Goal: Task Accomplishment & Management: Manage account settings

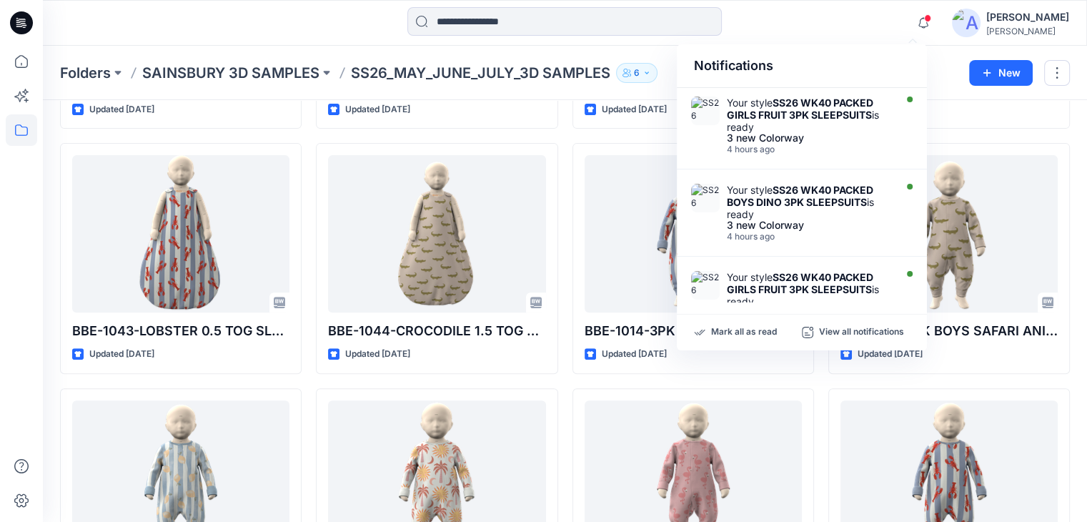
scroll to position [506, 0]
click at [22, 137] on icon at bounding box center [21, 129] width 31 height 31
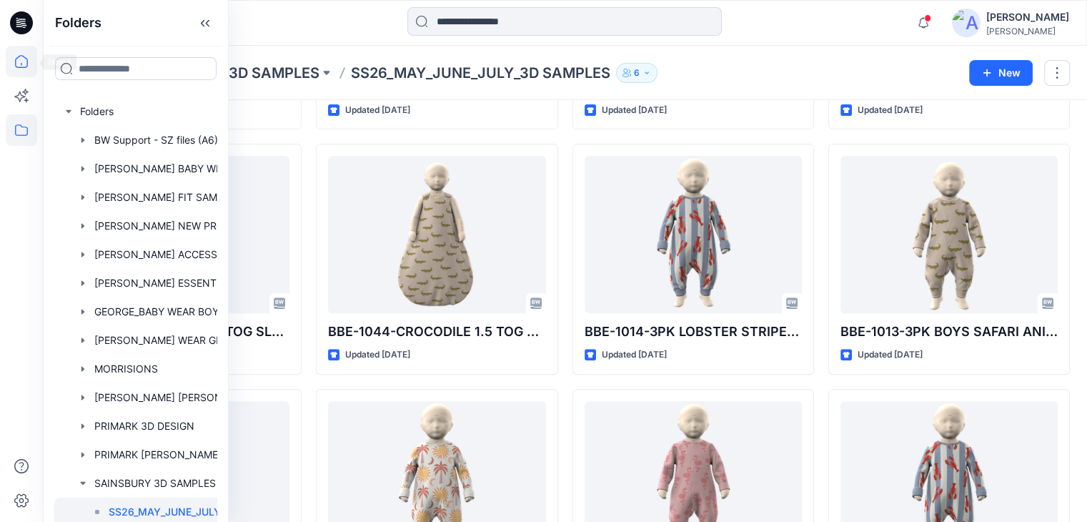
click at [33, 64] on icon at bounding box center [21, 61] width 31 height 31
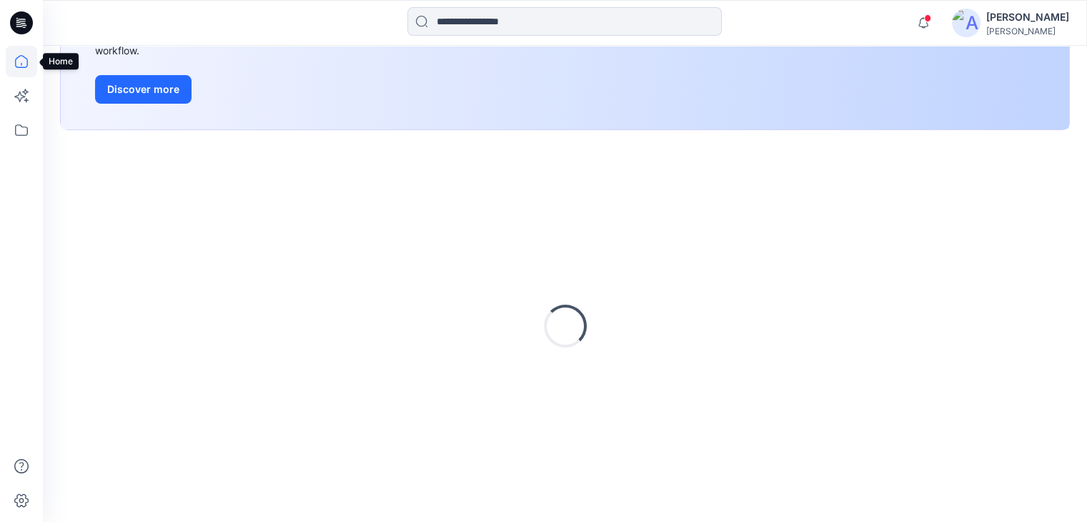
scroll to position [237, 0]
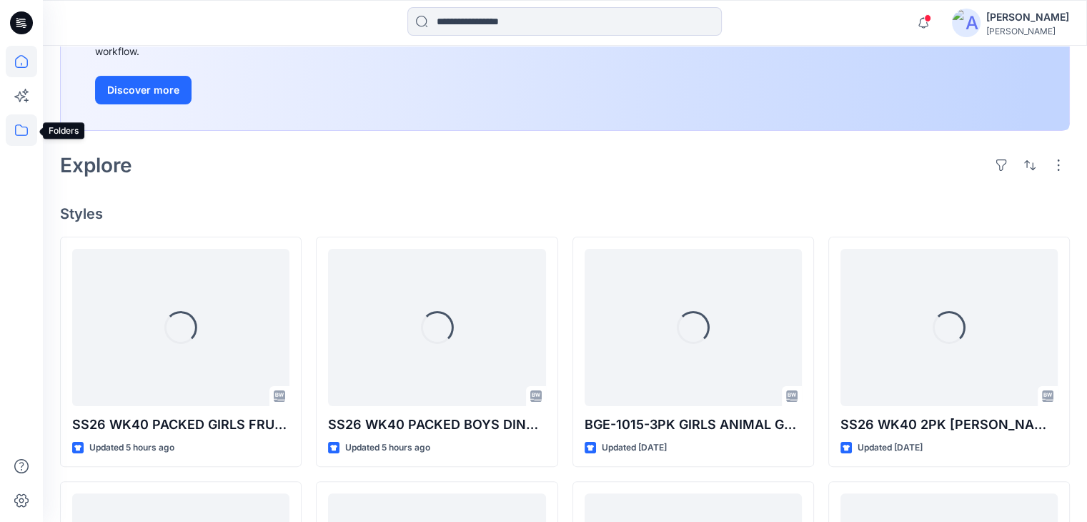
click at [22, 129] on icon at bounding box center [21, 129] width 31 height 31
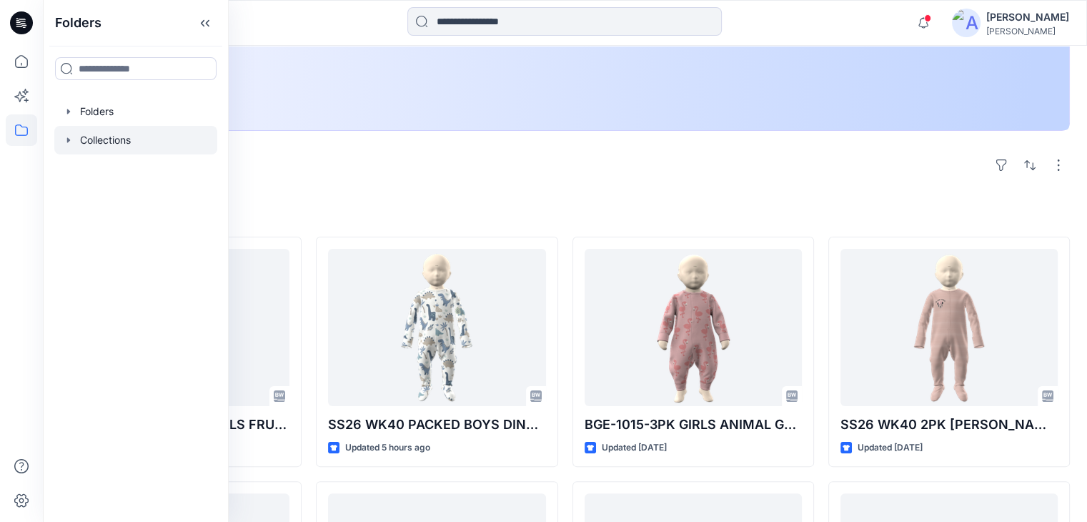
click at [110, 138] on div at bounding box center [135, 140] width 163 height 29
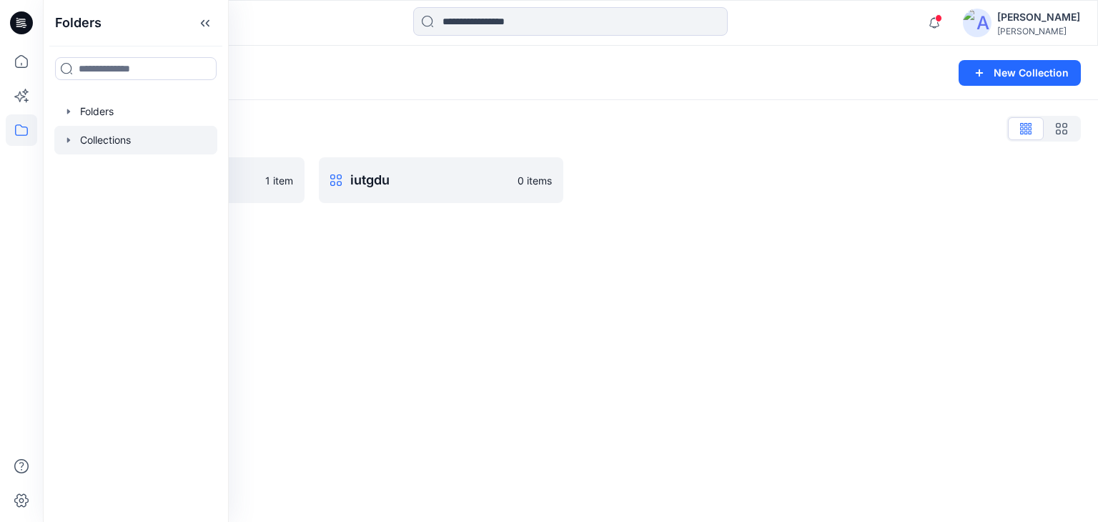
click at [305, 27] on div at bounding box center [175, 22] width 264 height 31
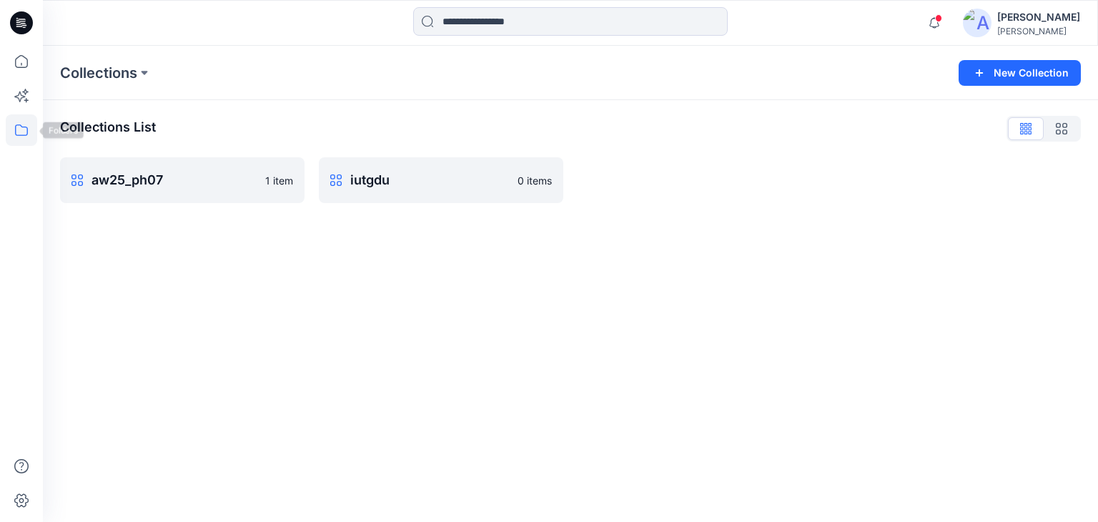
click at [24, 132] on icon at bounding box center [21, 129] width 31 height 31
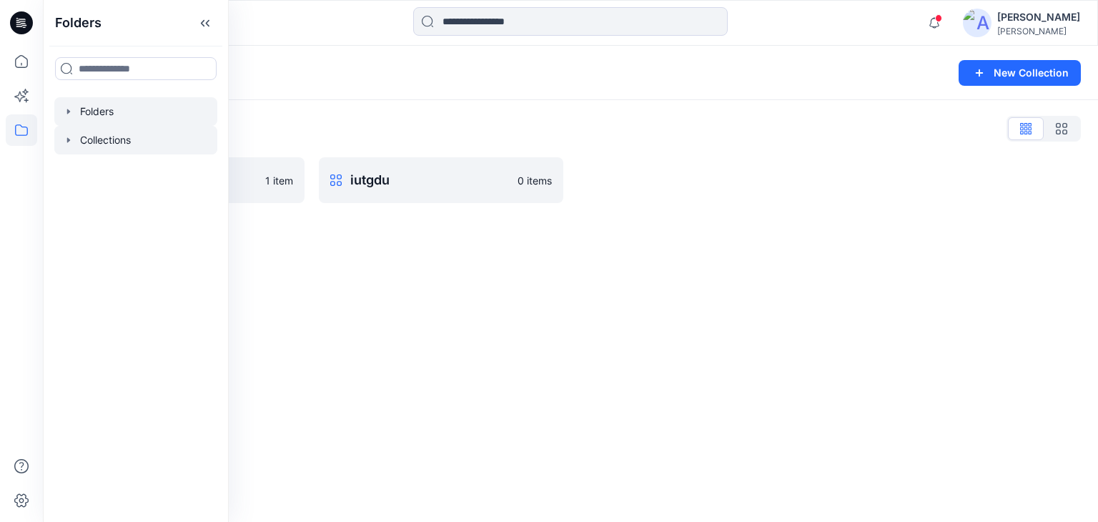
click at [91, 115] on div at bounding box center [135, 111] width 163 height 29
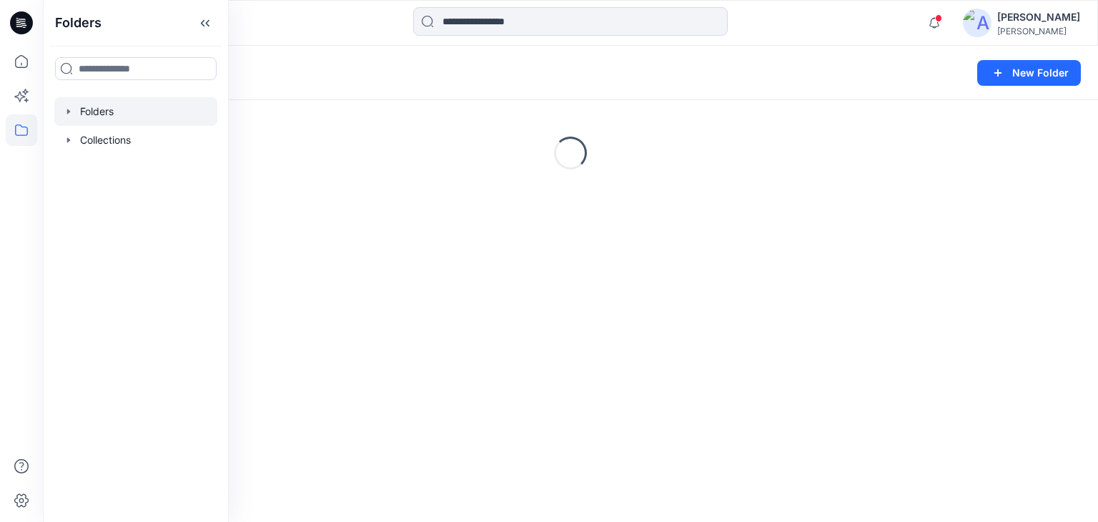
click at [337, 61] on div "Folders New Folder" at bounding box center [570, 73] width 1055 height 54
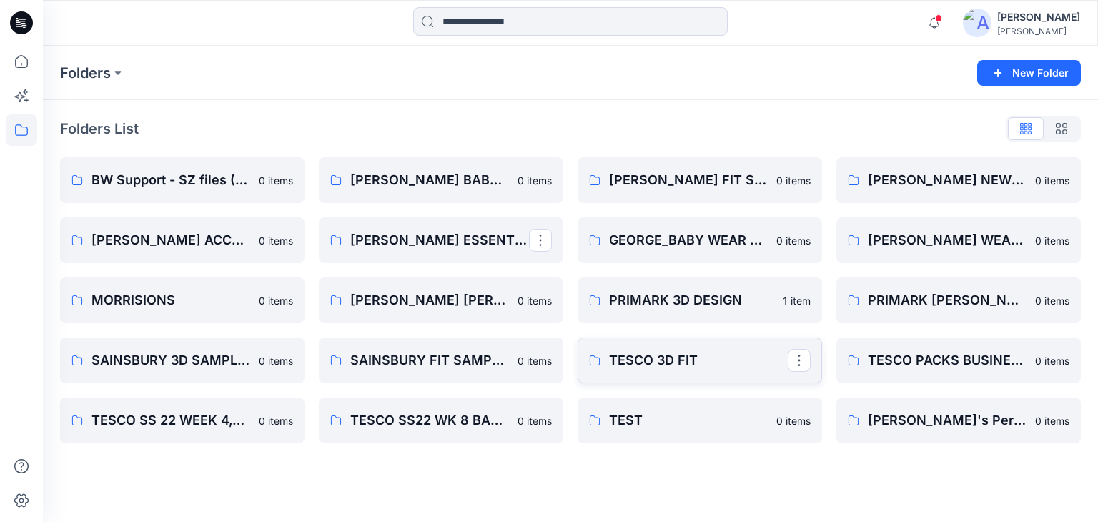
click at [643, 342] on link "TESCO 3D FIT" at bounding box center [700, 360] width 244 height 46
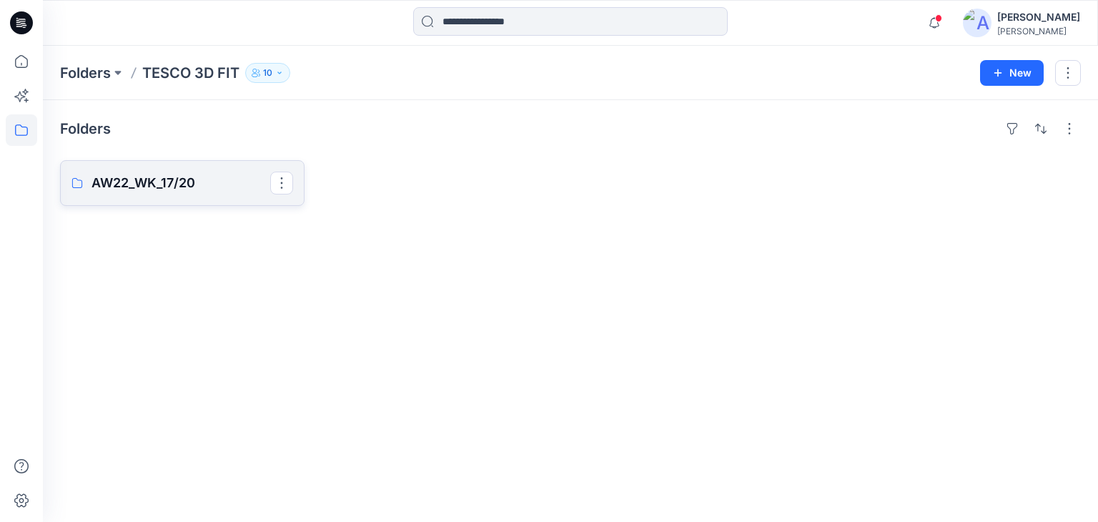
click at [197, 192] on link "AW22_WK_17/20" at bounding box center [182, 183] width 244 height 46
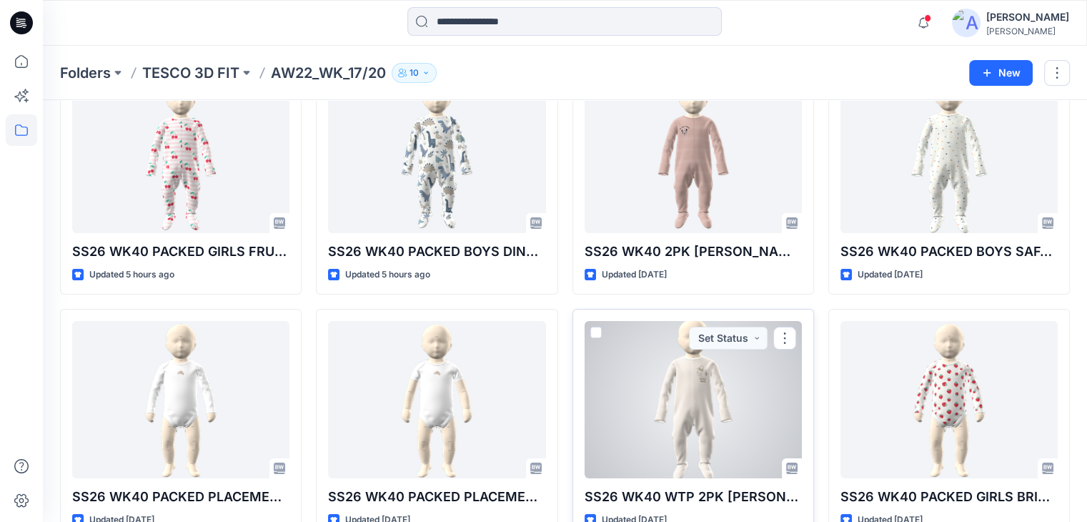
scroll to position [71, 0]
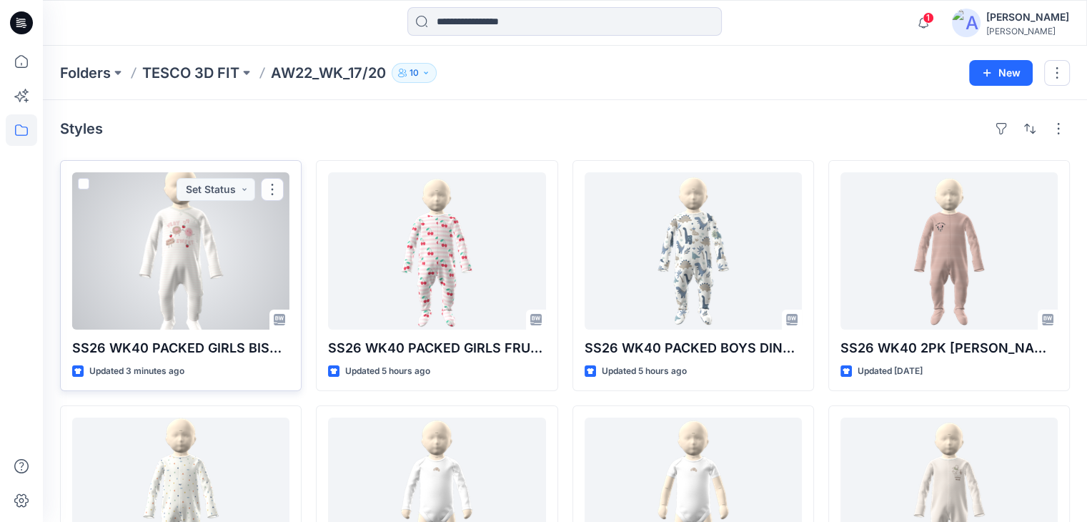
click at [229, 284] on div at bounding box center [180, 250] width 217 height 157
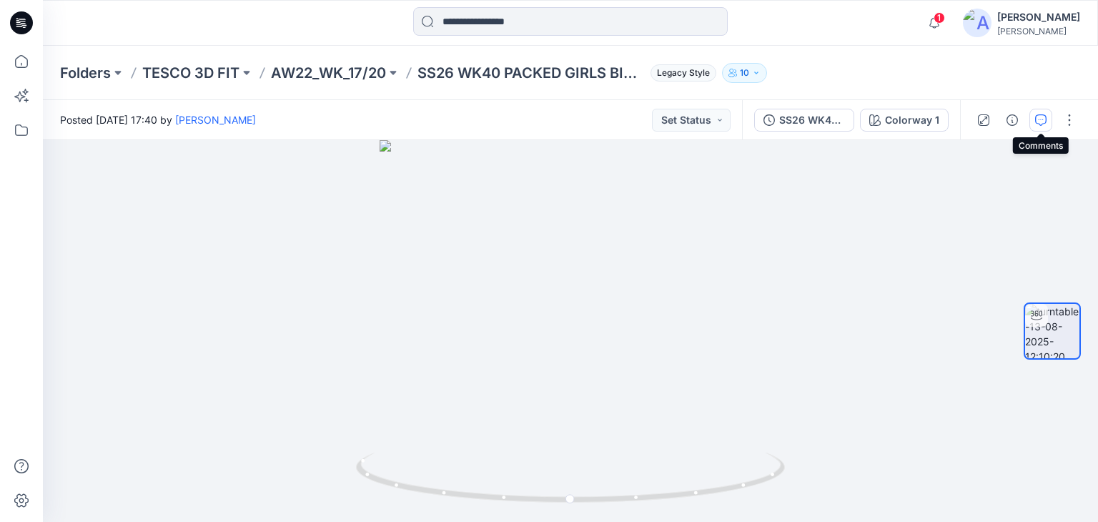
click at [1046, 124] on icon "button" at bounding box center [1040, 119] width 11 height 11
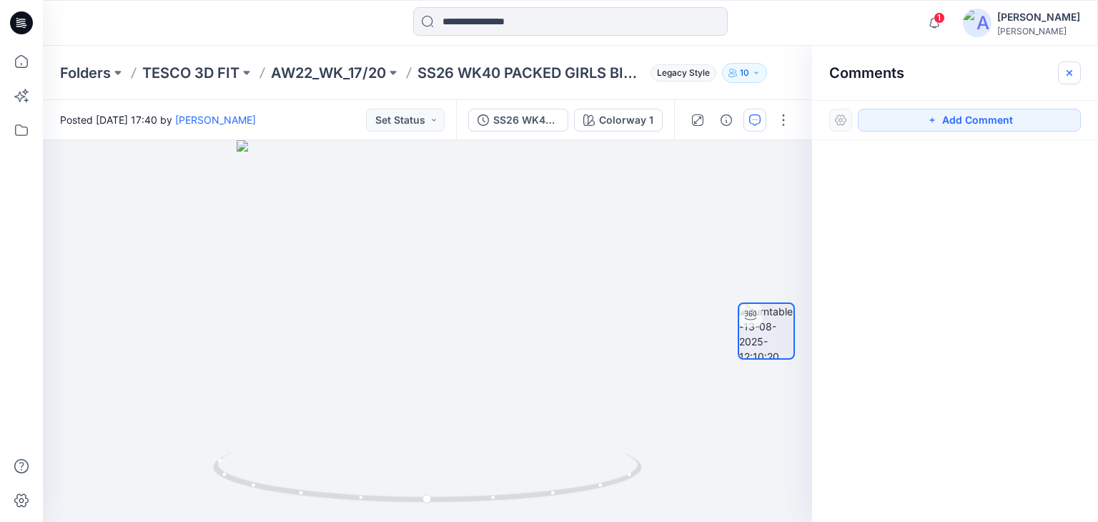
click at [1068, 72] on icon "button" at bounding box center [1069, 72] width 11 height 11
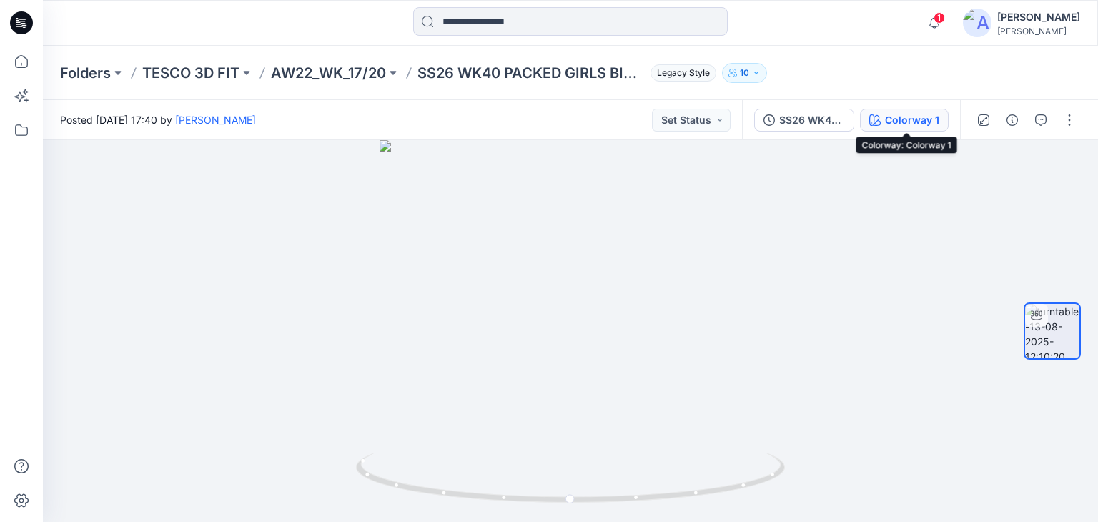
click at [921, 118] on div "Colorway 1" at bounding box center [912, 120] width 54 height 16
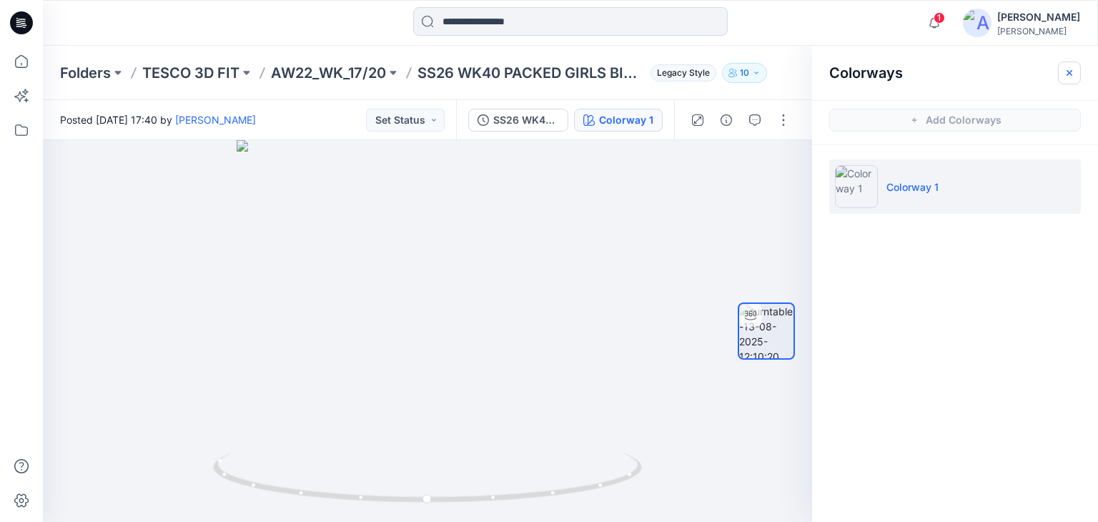
click at [1075, 78] on button "button" at bounding box center [1069, 72] width 23 height 23
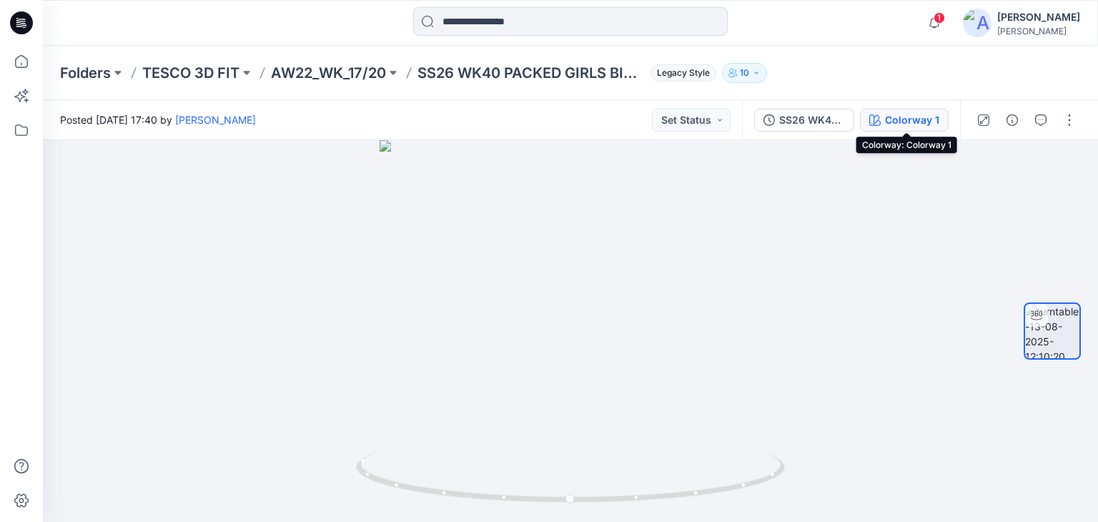
click at [907, 124] on div "Colorway 1" at bounding box center [912, 120] width 54 height 16
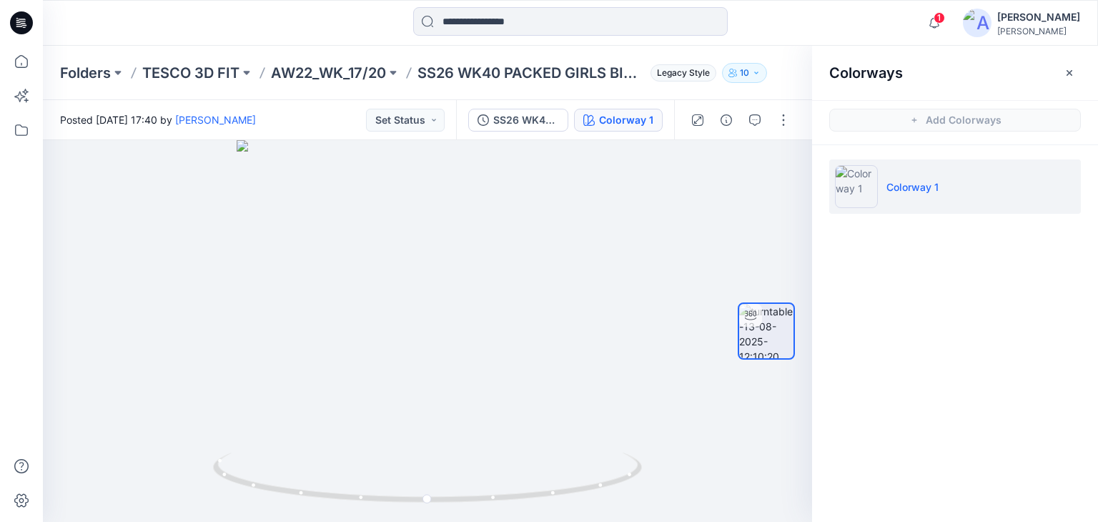
click at [1067, 75] on icon "button" at bounding box center [1069, 72] width 11 height 11
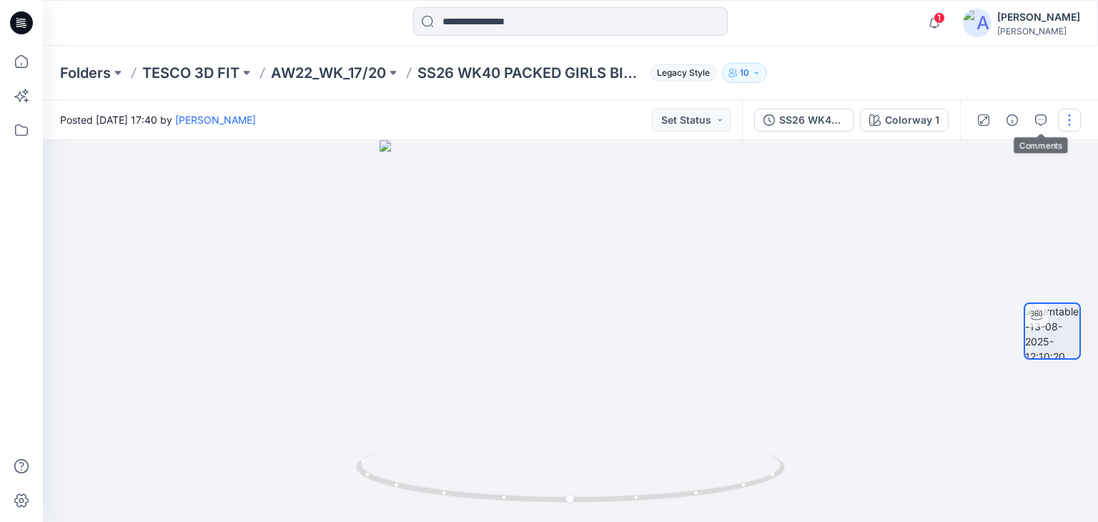
click at [1071, 119] on button "button" at bounding box center [1069, 120] width 23 height 23
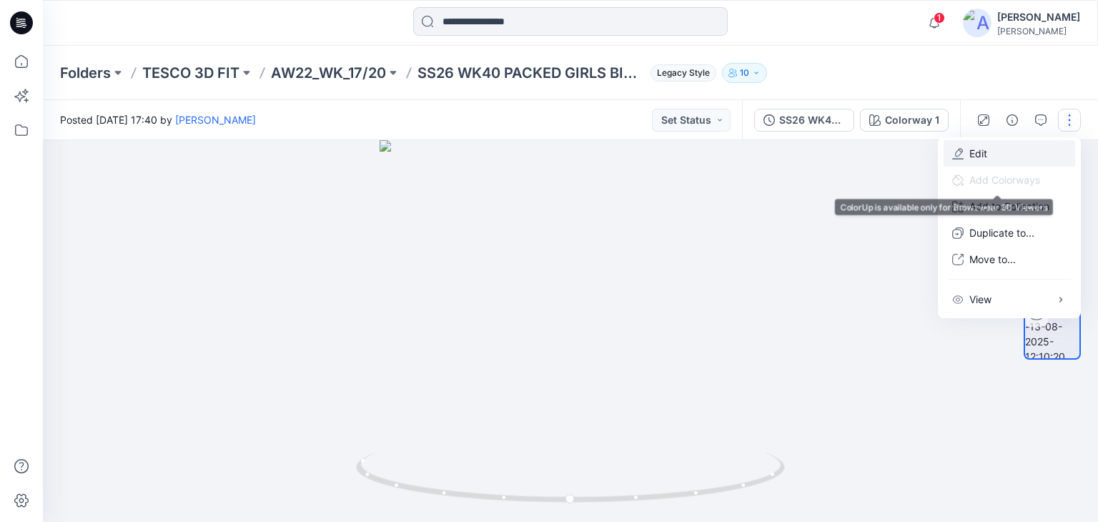
click at [975, 151] on p "Edit" at bounding box center [978, 153] width 18 height 15
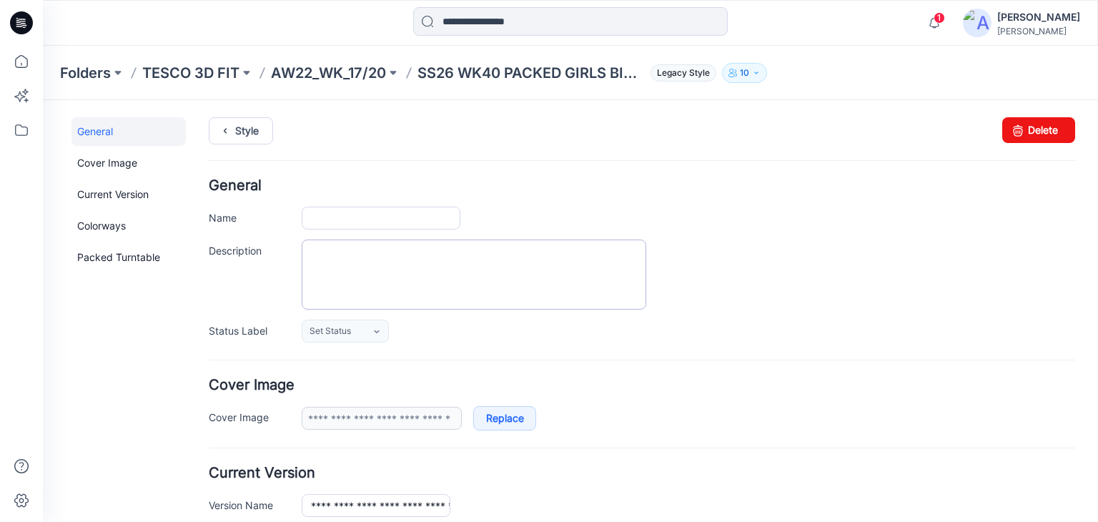
type input "**********"
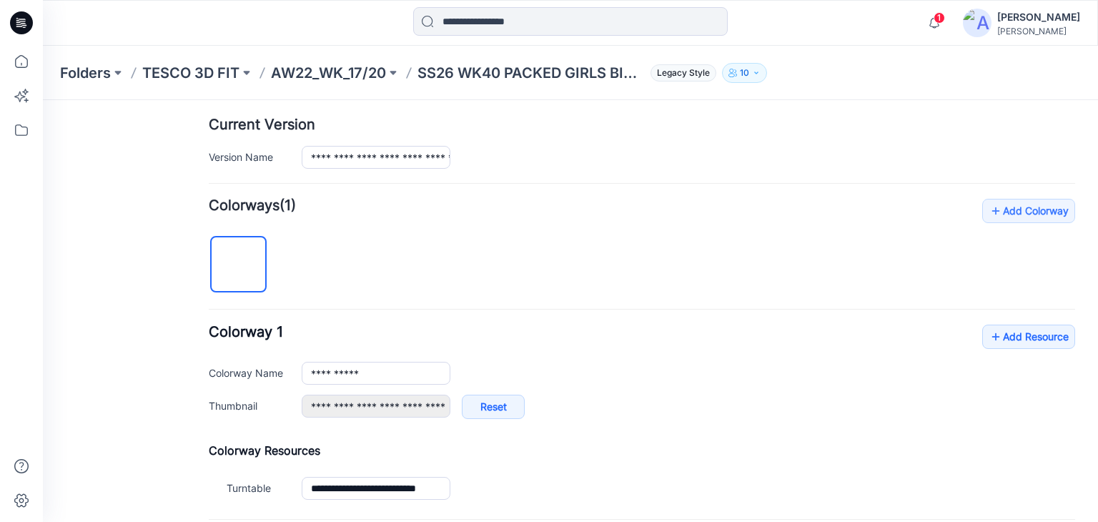
scroll to position [492, 0]
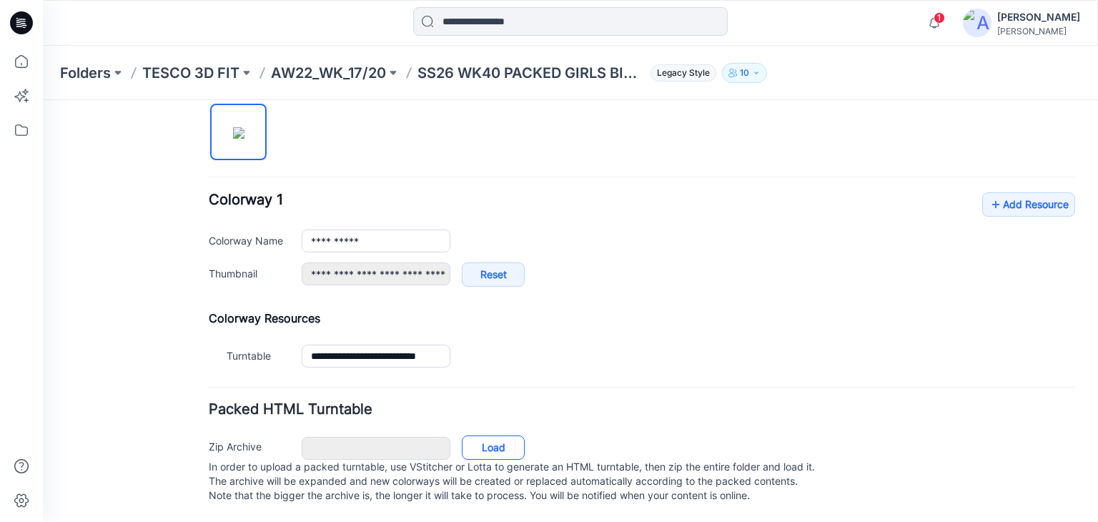
click at [492, 435] on link "Load" at bounding box center [493, 447] width 63 height 24
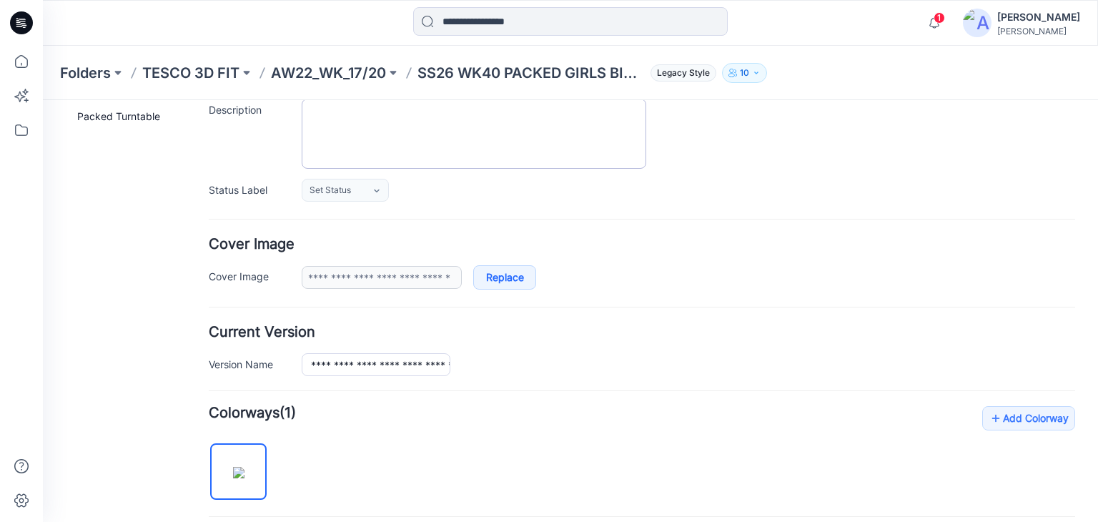
scroll to position [0, 0]
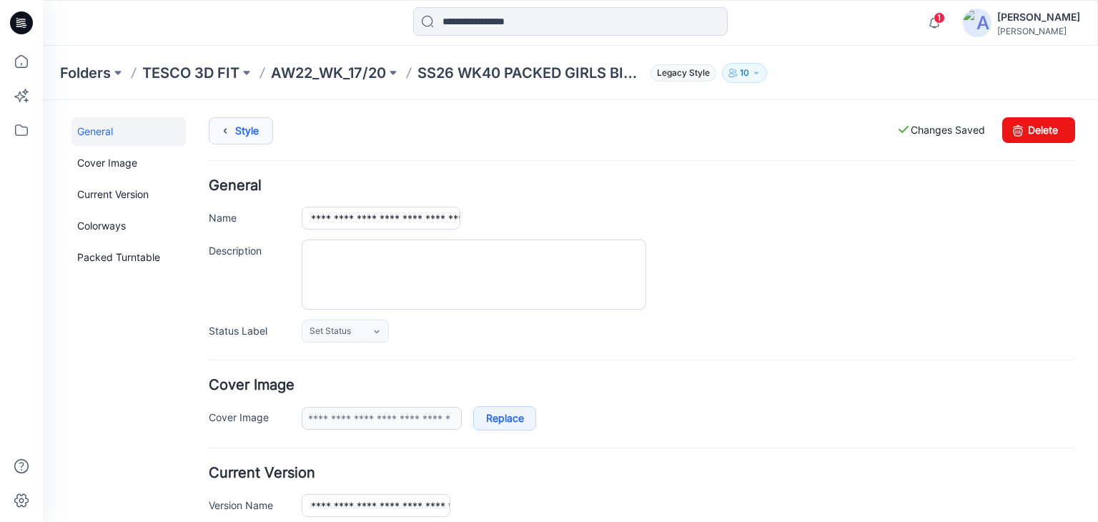
click at [246, 130] on link "Style" at bounding box center [241, 130] width 64 height 27
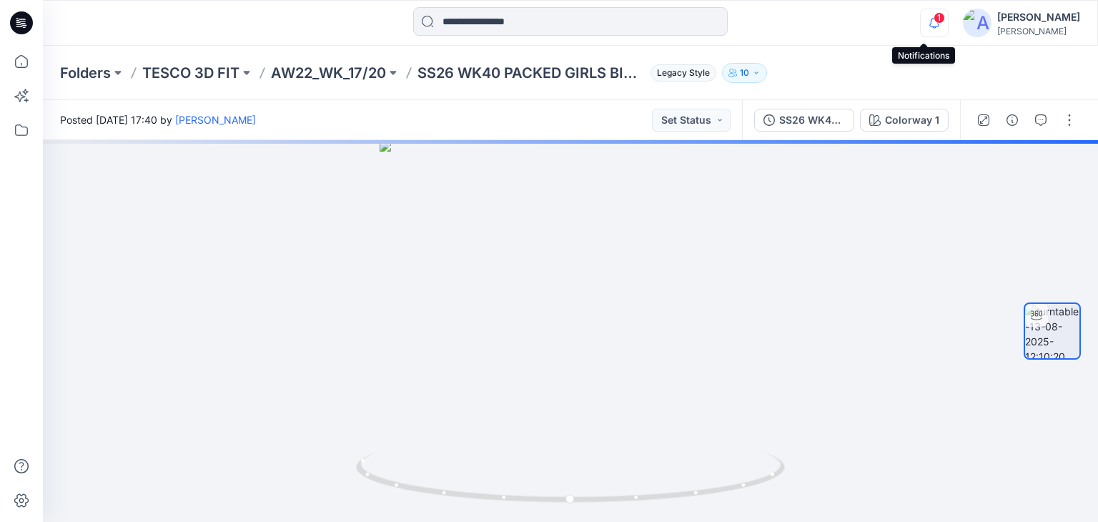
click at [921, 25] on icon "button" at bounding box center [934, 23] width 27 height 29
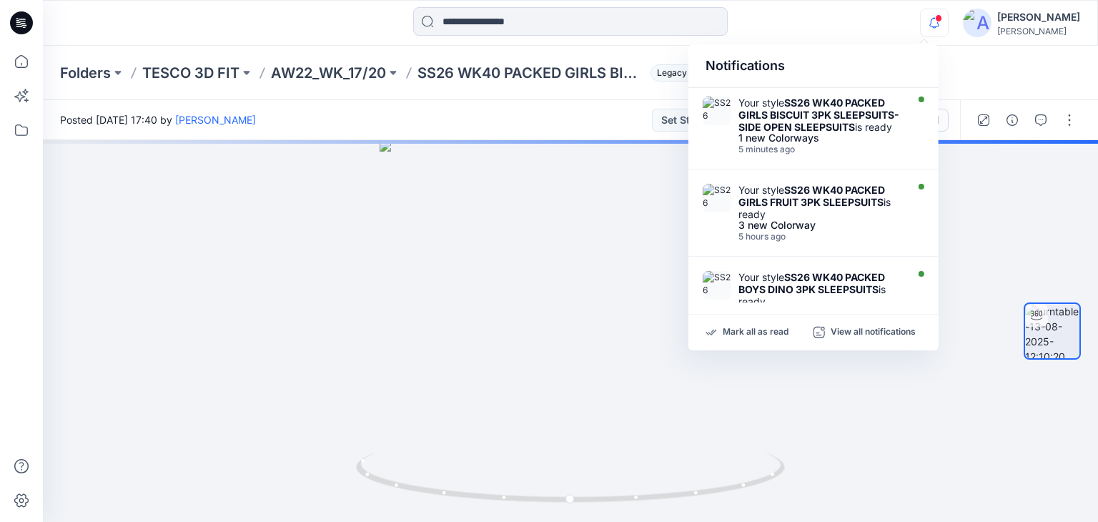
click at [803, 31] on div at bounding box center [571, 22] width 528 height 31
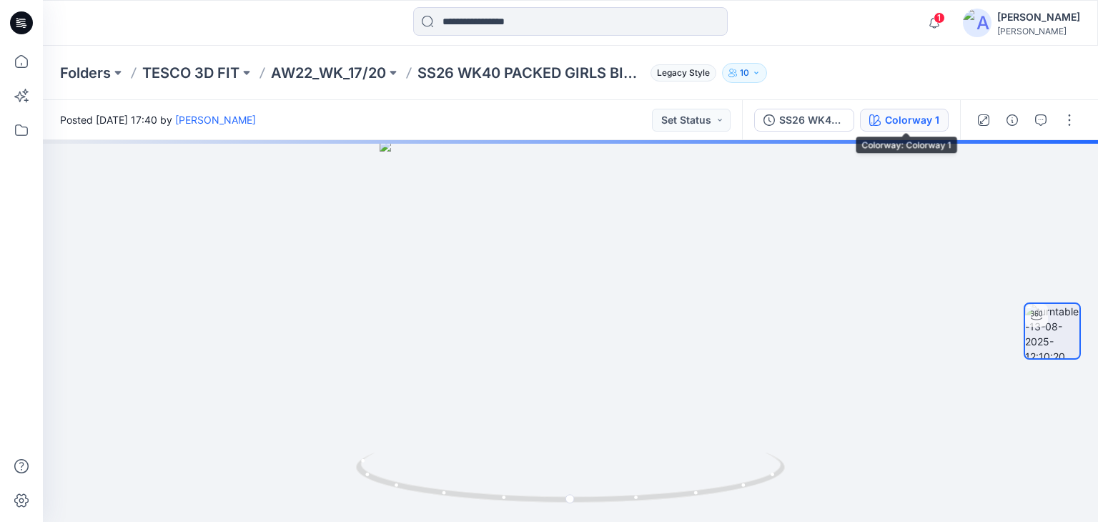
click at [917, 112] on div "Colorway 1" at bounding box center [912, 120] width 54 height 16
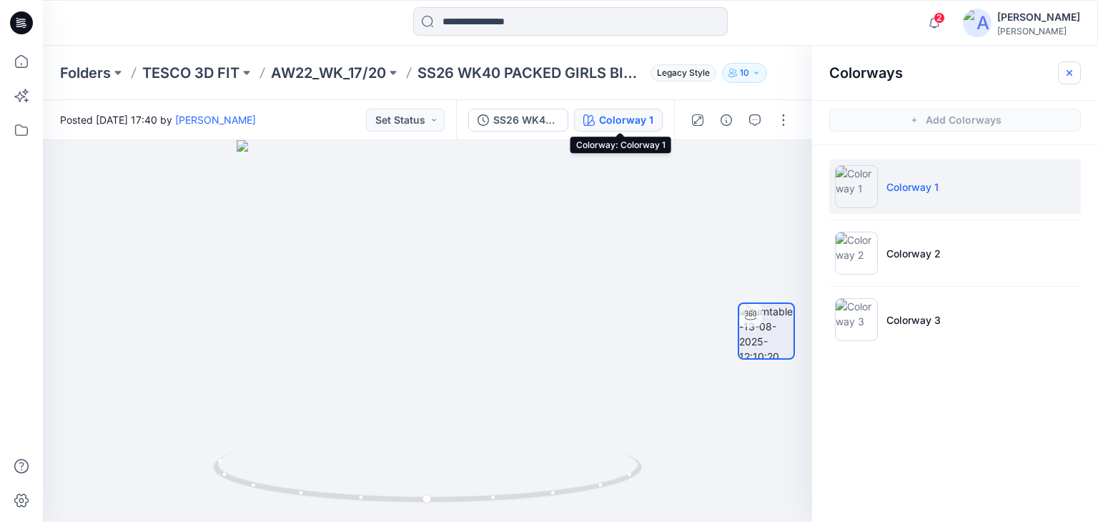
click at [1066, 72] on icon "button" at bounding box center [1069, 72] width 11 height 11
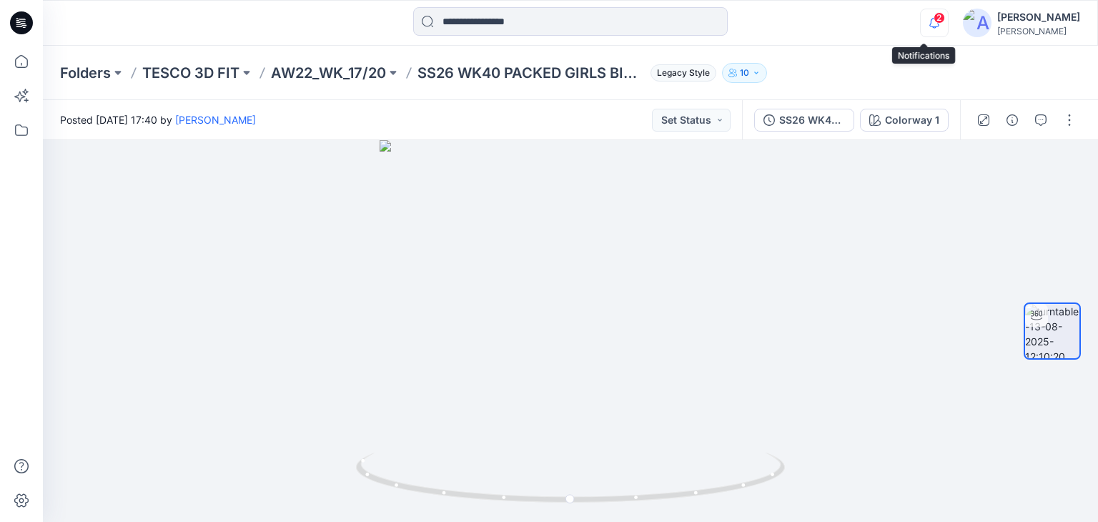
click at [921, 13] on icon "button" at bounding box center [934, 23] width 27 height 29
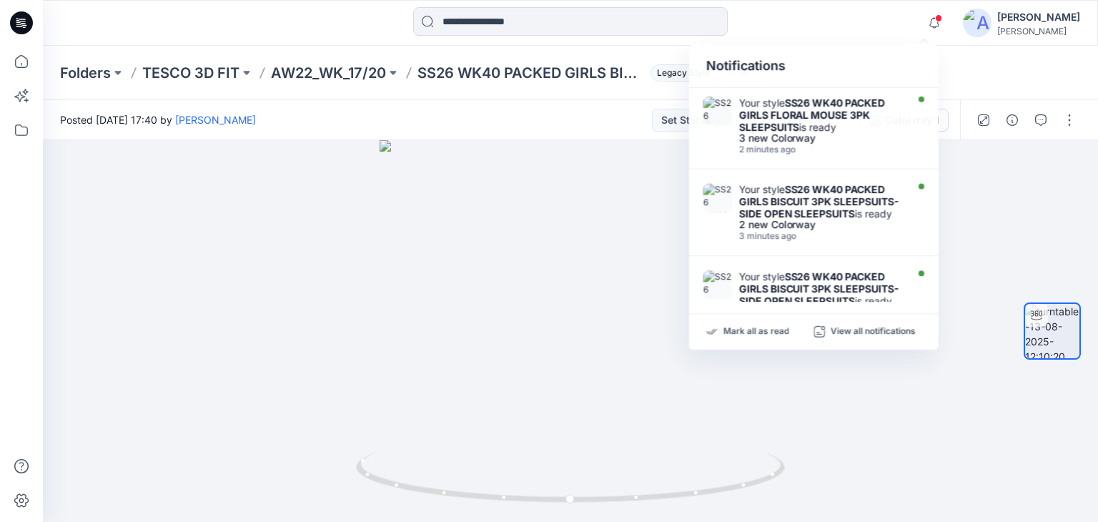
drag, startPoint x: 797, startPoint y: 24, endPoint x: 405, endPoint y: 1, distance: 393.1
click at [796, 24] on div at bounding box center [571, 22] width 528 height 31
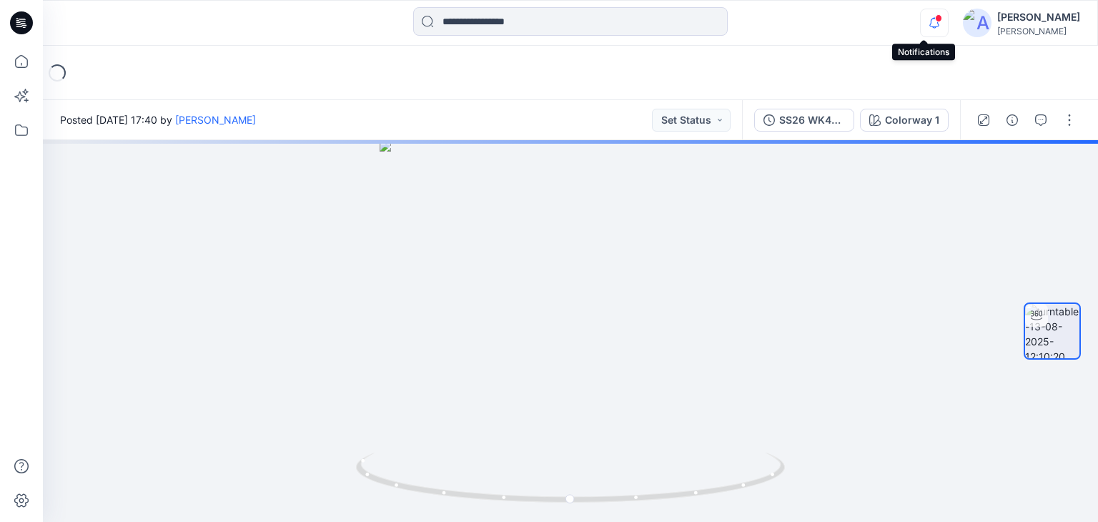
click at [921, 21] on icon "button" at bounding box center [934, 23] width 27 height 29
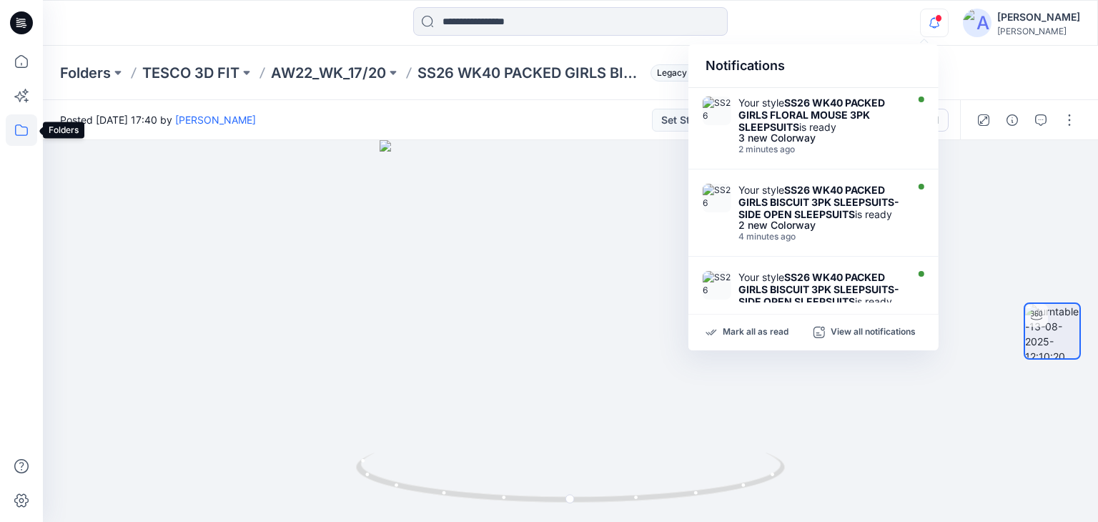
click at [23, 131] on icon at bounding box center [21, 129] width 31 height 31
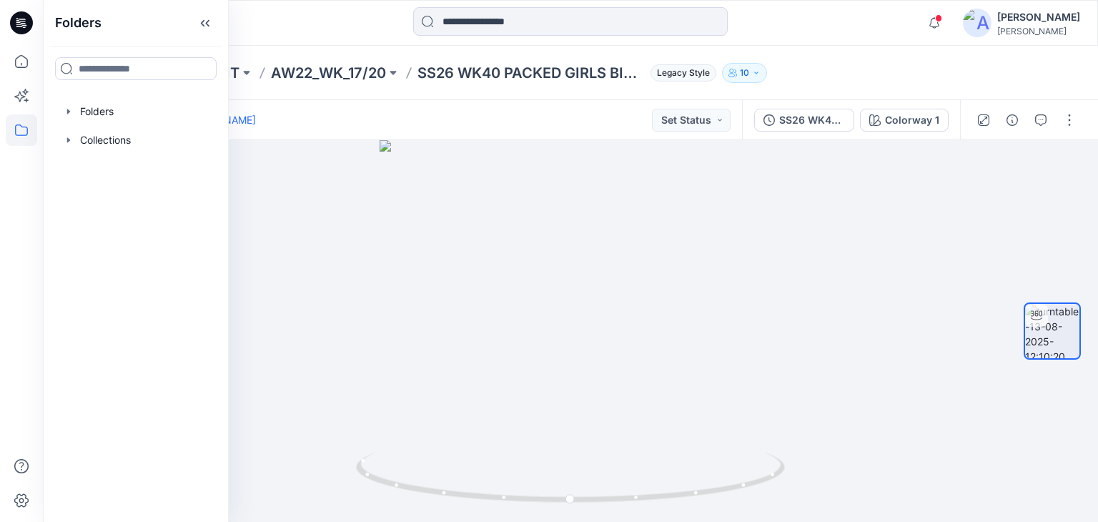
click at [286, 28] on div at bounding box center [175, 22] width 264 height 31
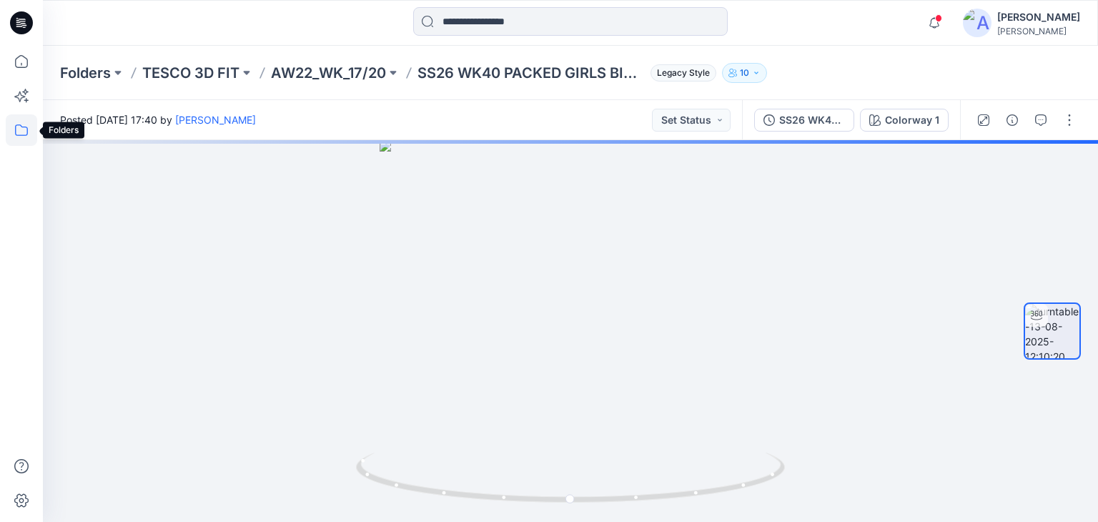
click at [29, 139] on icon at bounding box center [21, 129] width 31 height 31
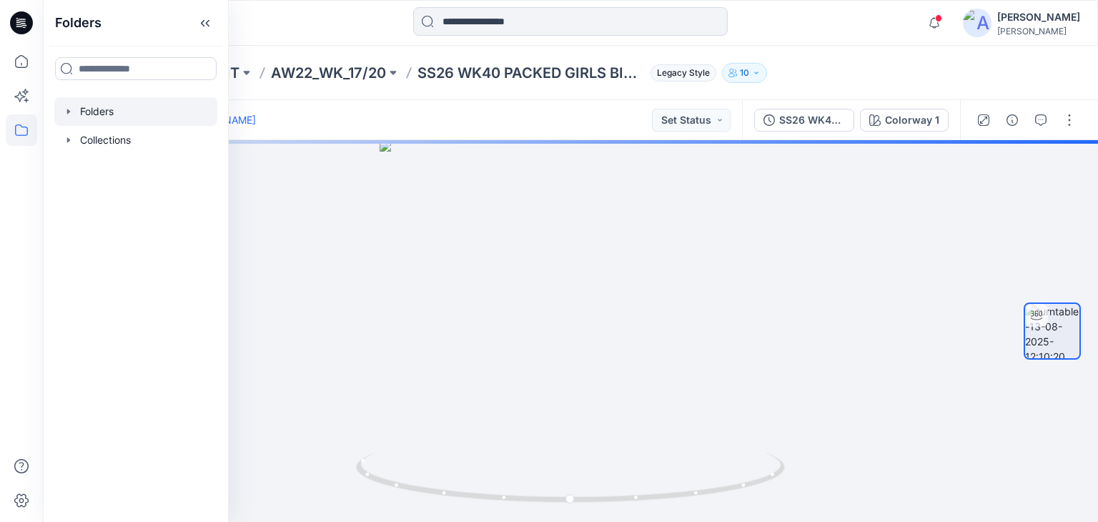
click at [97, 114] on div at bounding box center [135, 111] width 163 height 29
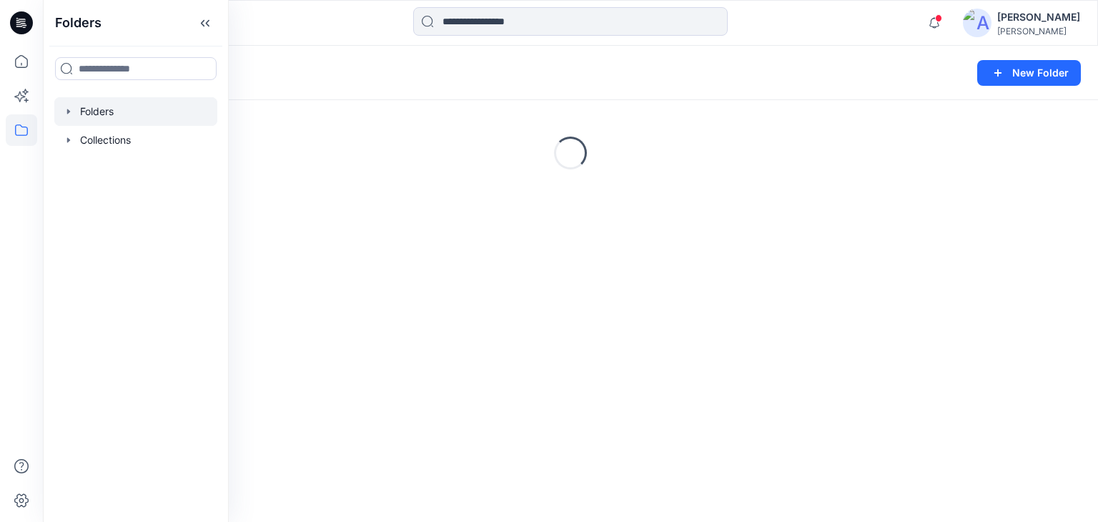
click at [315, 24] on div at bounding box center [571, 22] width 528 height 31
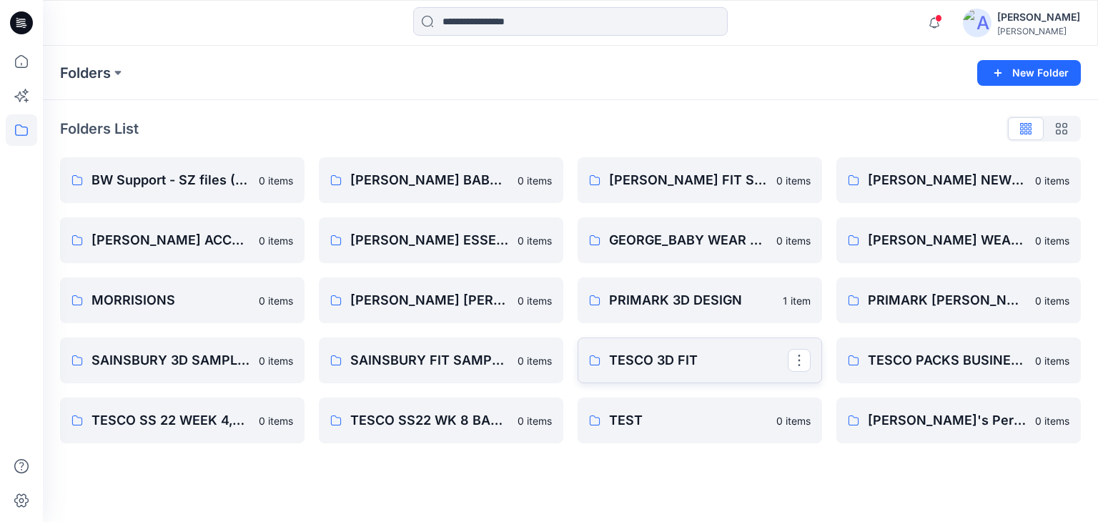
click at [630, 356] on p "TESCO 3D FIT" at bounding box center [698, 360] width 179 height 20
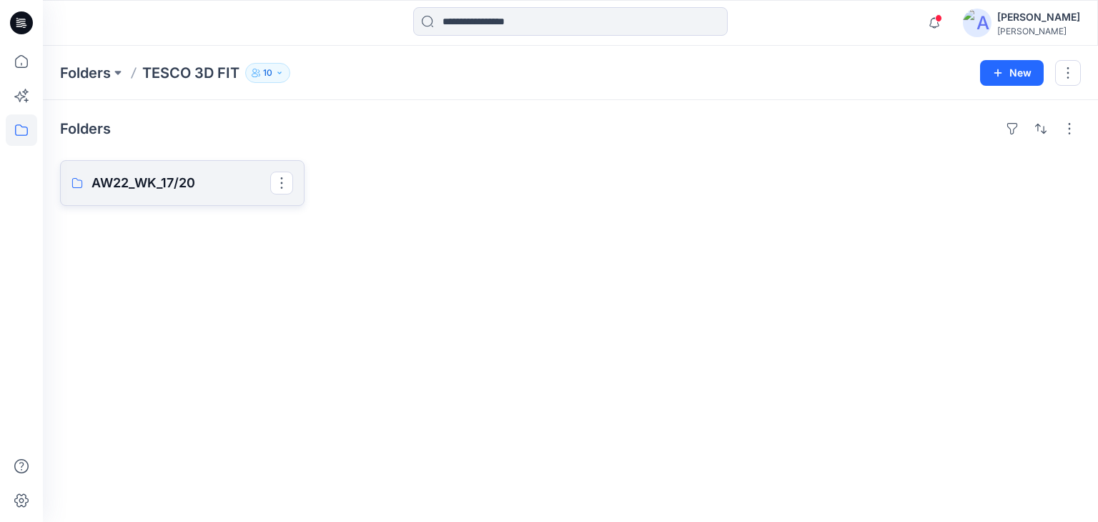
click at [127, 181] on p "AW22_WK_17/20" at bounding box center [180, 183] width 179 height 20
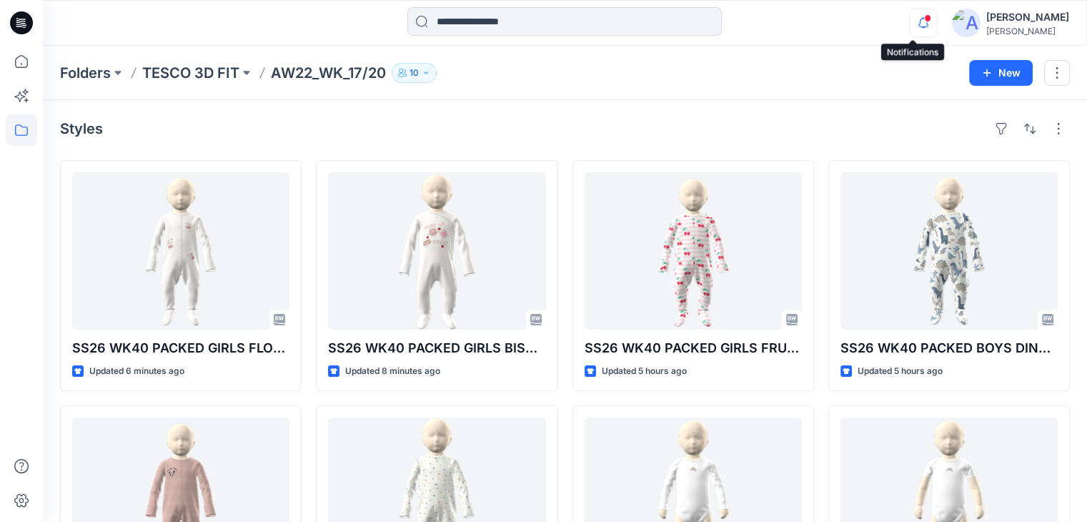
click at [910, 15] on icon "button" at bounding box center [923, 23] width 27 height 29
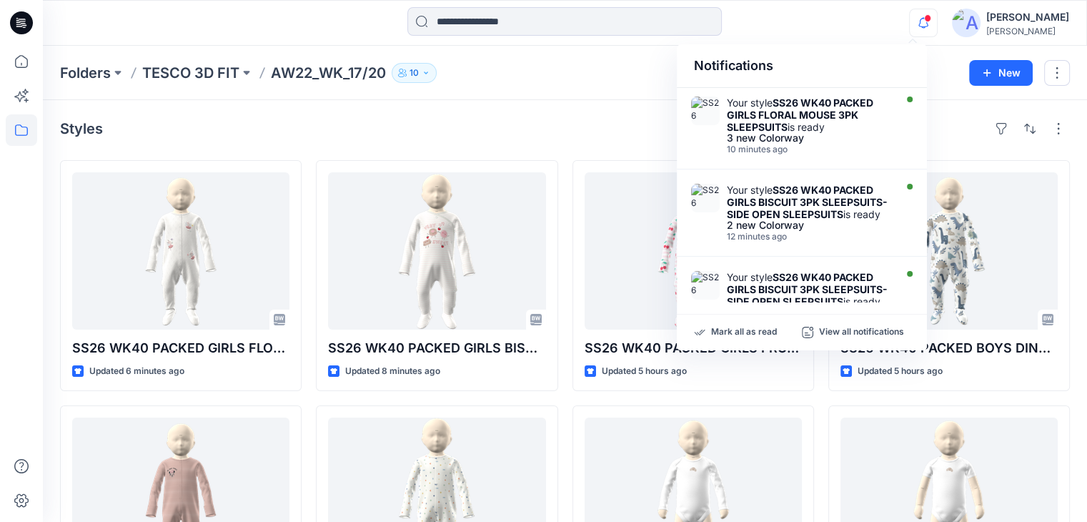
click at [786, 14] on div at bounding box center [565, 22] width 522 height 31
